Goal: Information Seeking & Learning: Learn about a topic

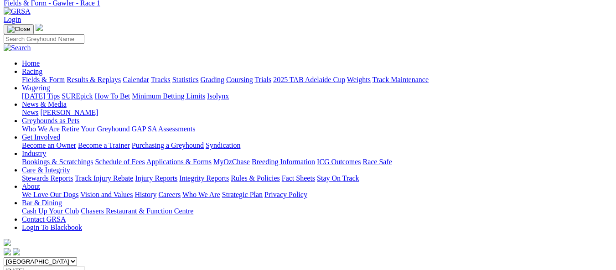
scroll to position [46, 0]
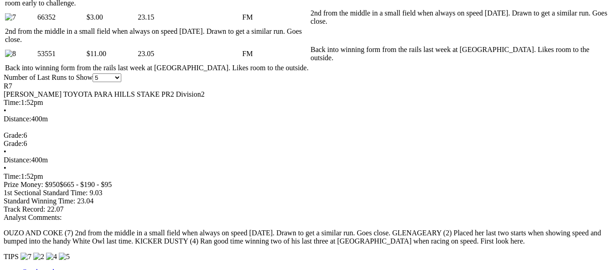
scroll to position [593, 0]
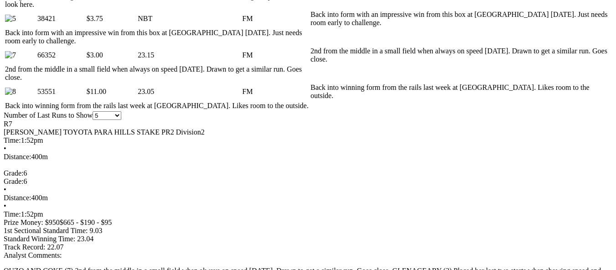
scroll to position [689, 0]
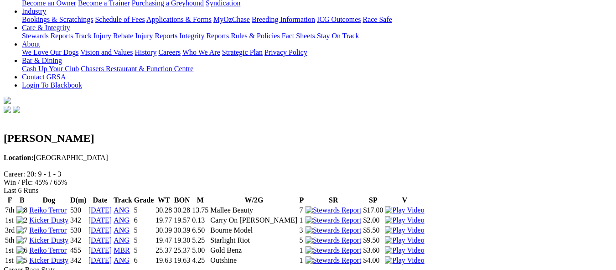
scroll to position [137, 0]
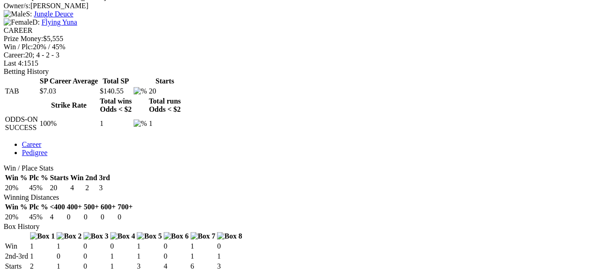
scroll to position [361, 0]
